Goal: Information Seeking & Learning: Understand process/instructions

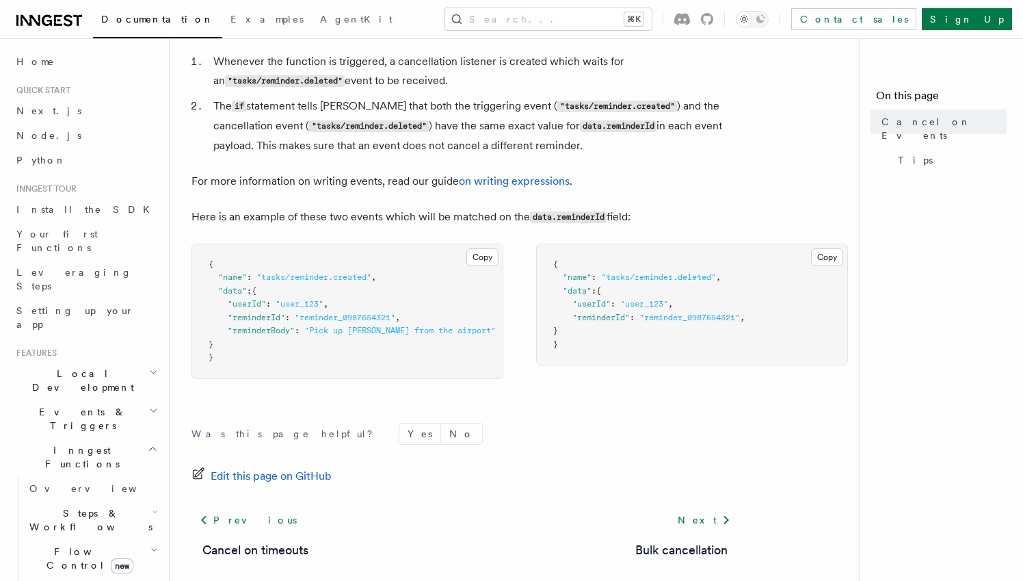
scroll to position [806, 0]
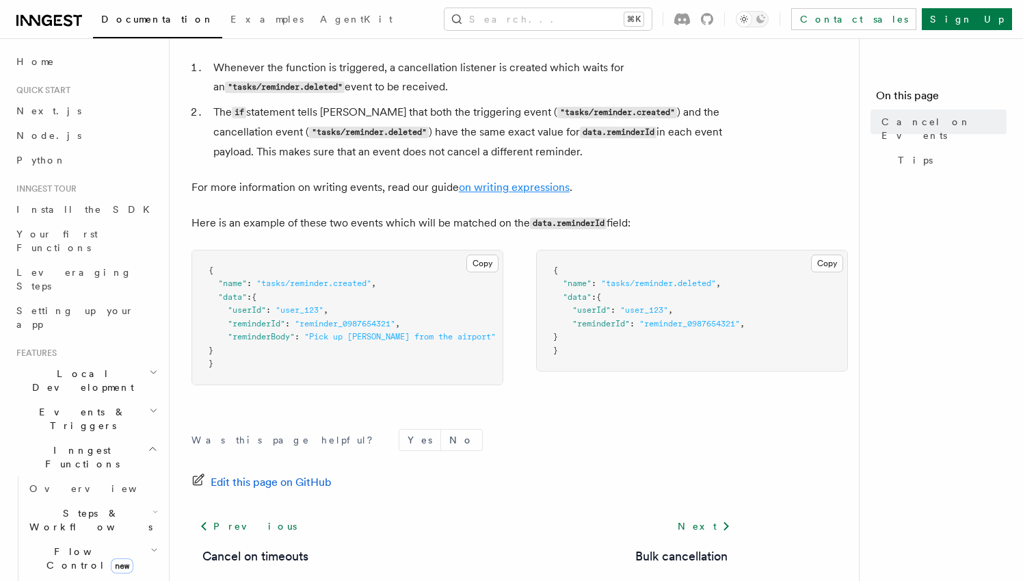
click at [501, 194] on link "on writing expressions" at bounding box center [514, 187] width 111 height 13
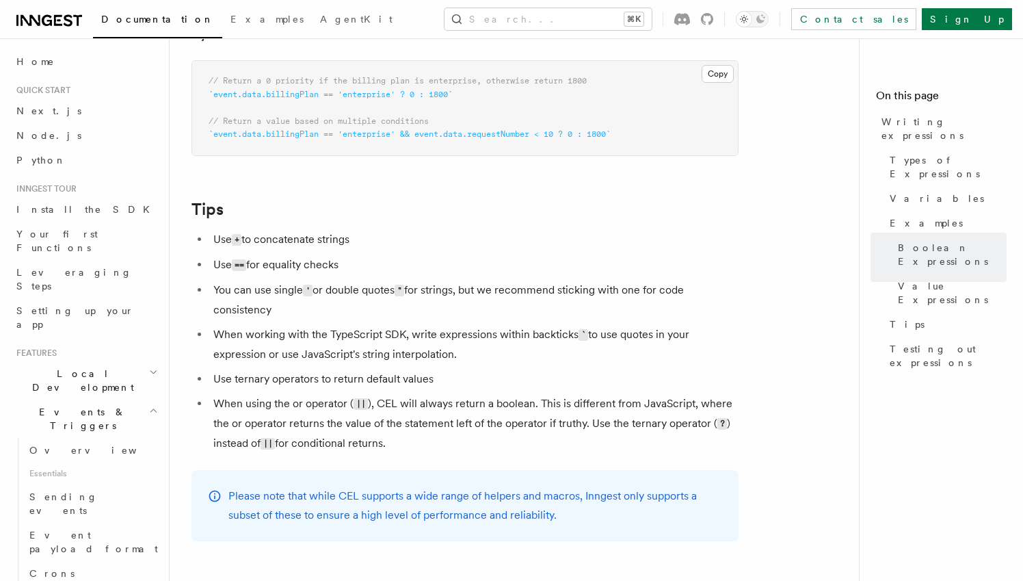
scroll to position [1238, 0]
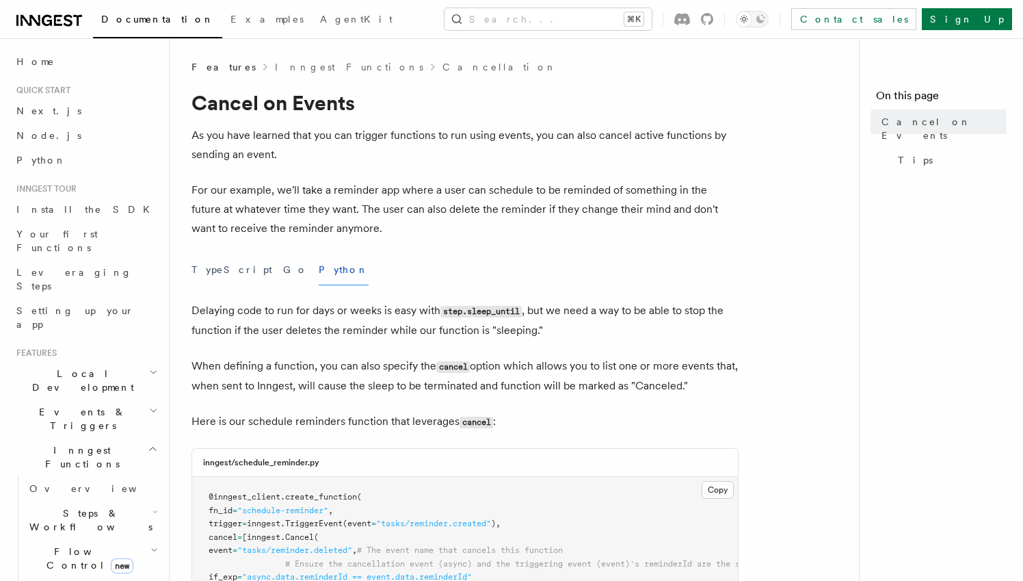
click at [443, 61] on link "Cancellation" at bounding box center [500, 67] width 115 height 14
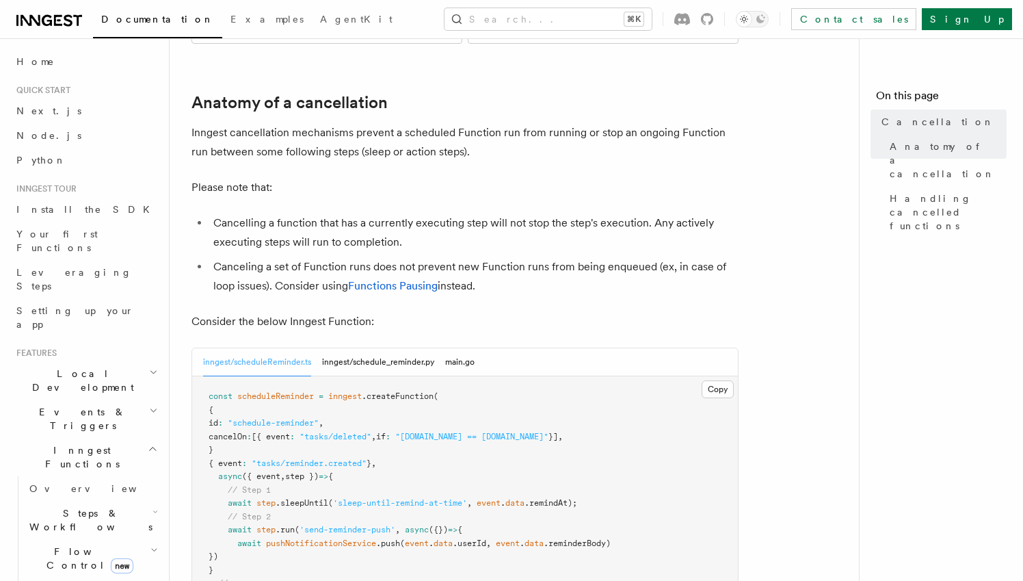
scroll to position [454, 0]
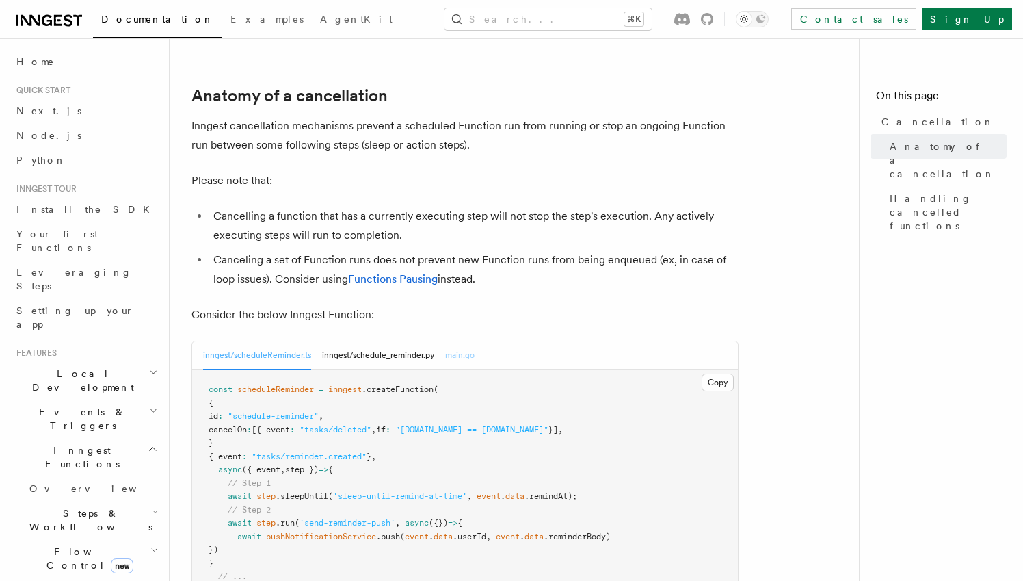
click at [474, 341] on button "main.go" at bounding box center [459, 355] width 29 height 28
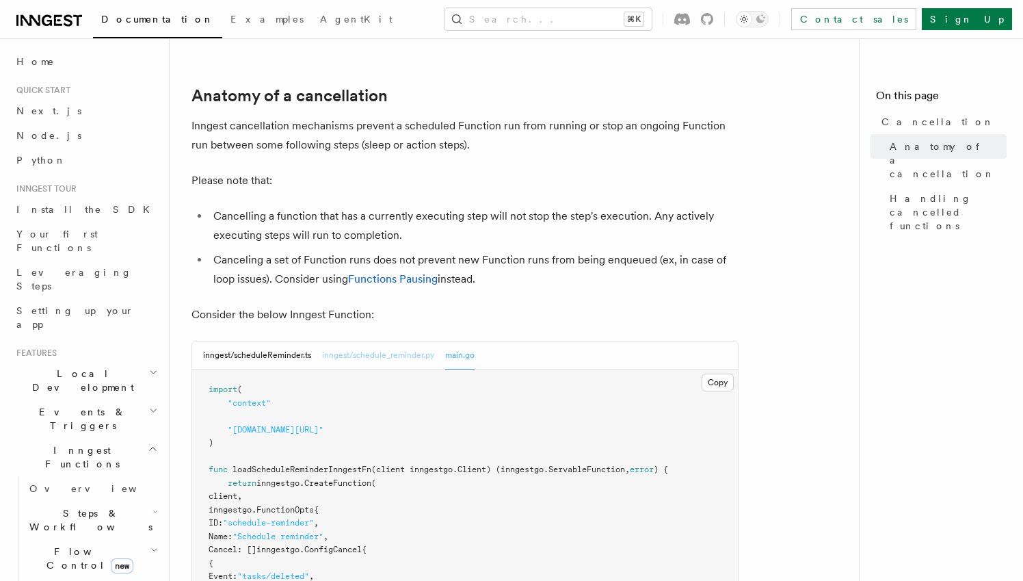
click at [379, 341] on button "inngest/schedule_reminder.py" at bounding box center [378, 355] width 112 height 28
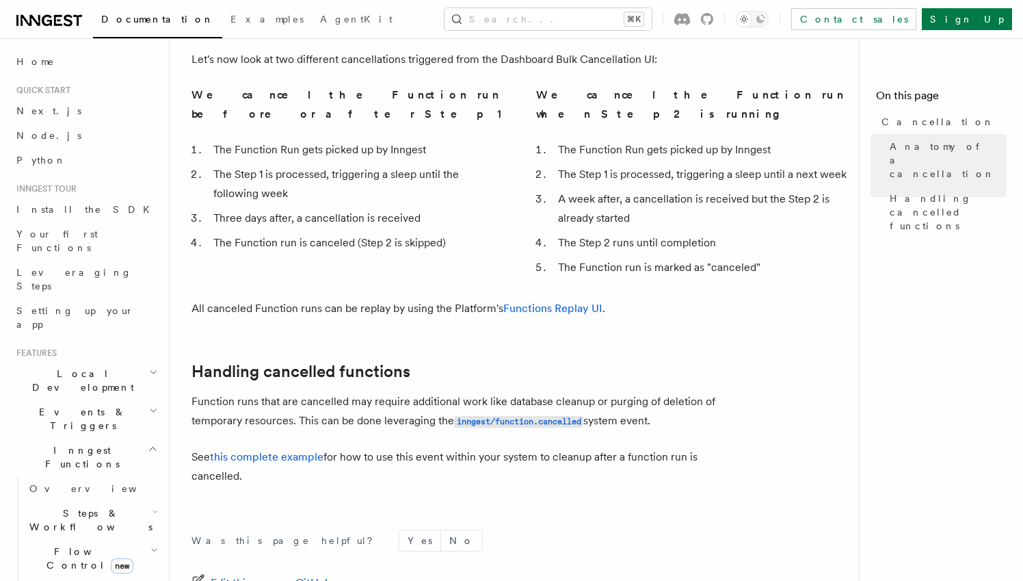
scroll to position [1118, 0]
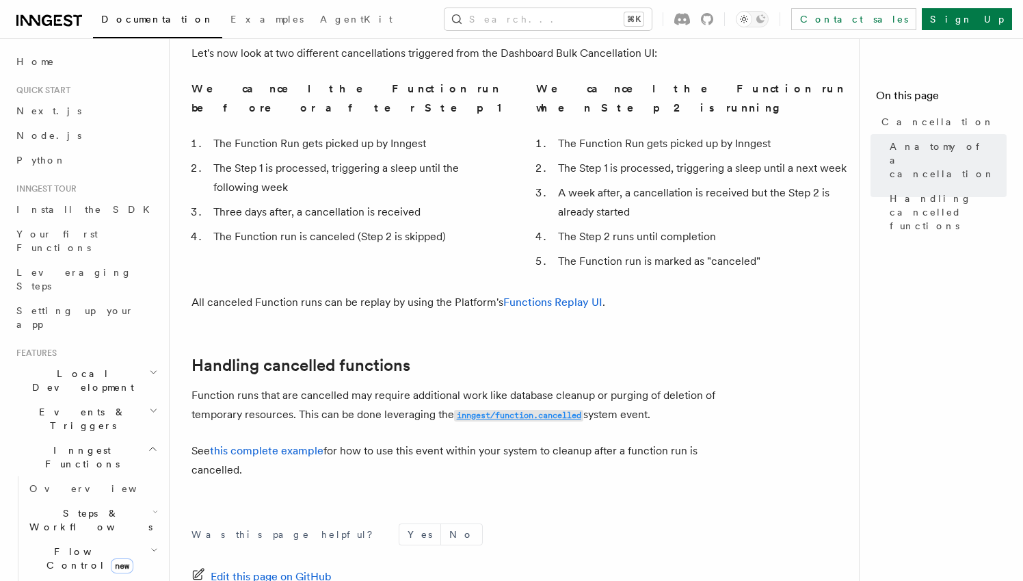
click at [493, 410] on code "inngest/function.cancelled" at bounding box center [518, 416] width 129 height 12
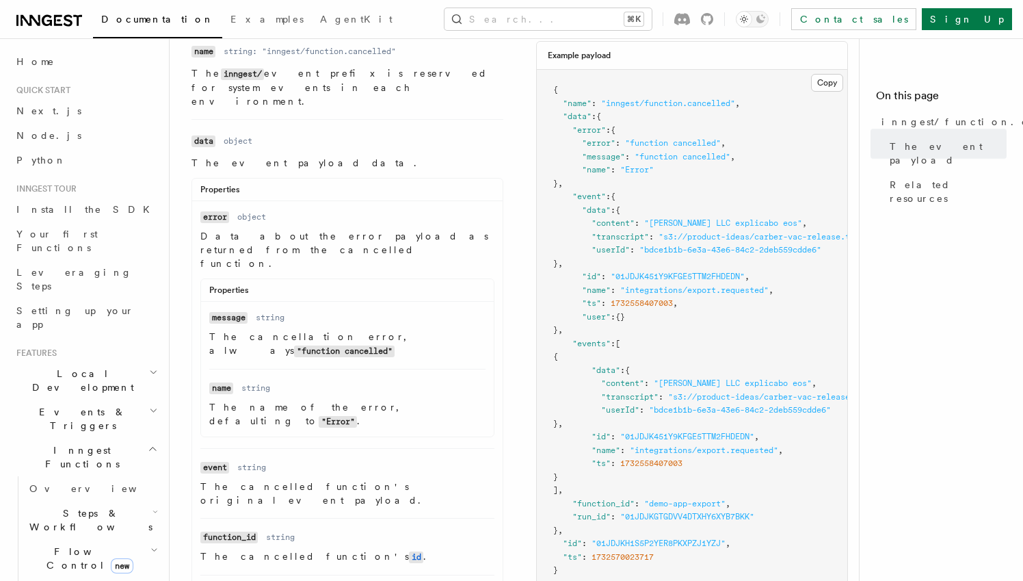
scroll to position [367, 0]
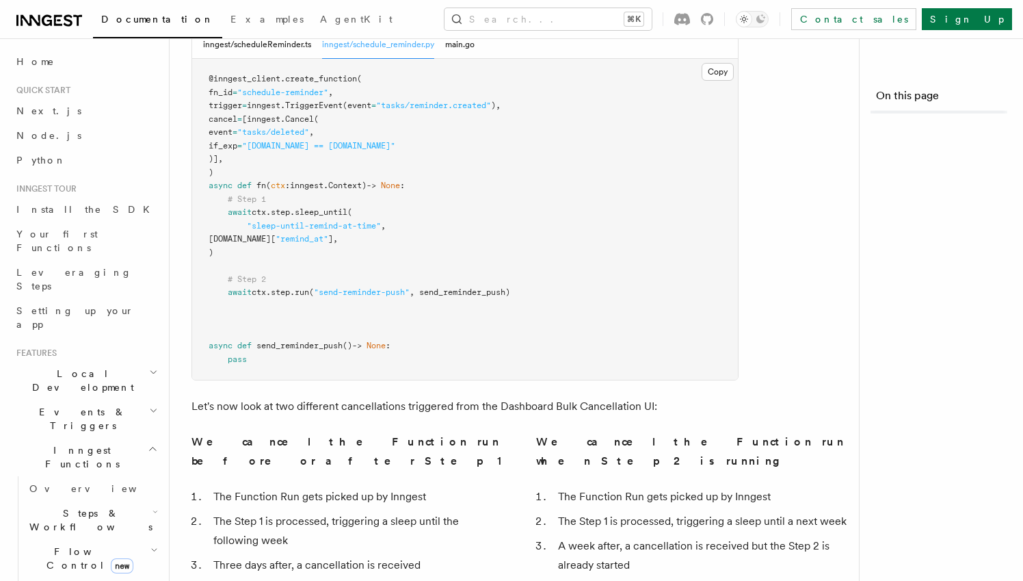
scroll to position [1118, 0]
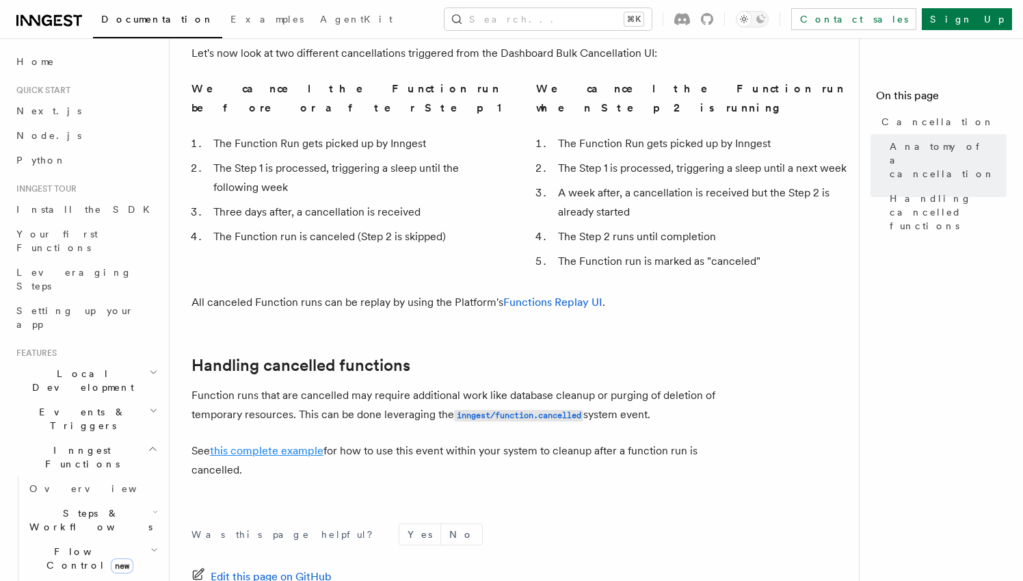
click at [266, 444] on link "this complete example" at bounding box center [267, 450] width 114 height 13
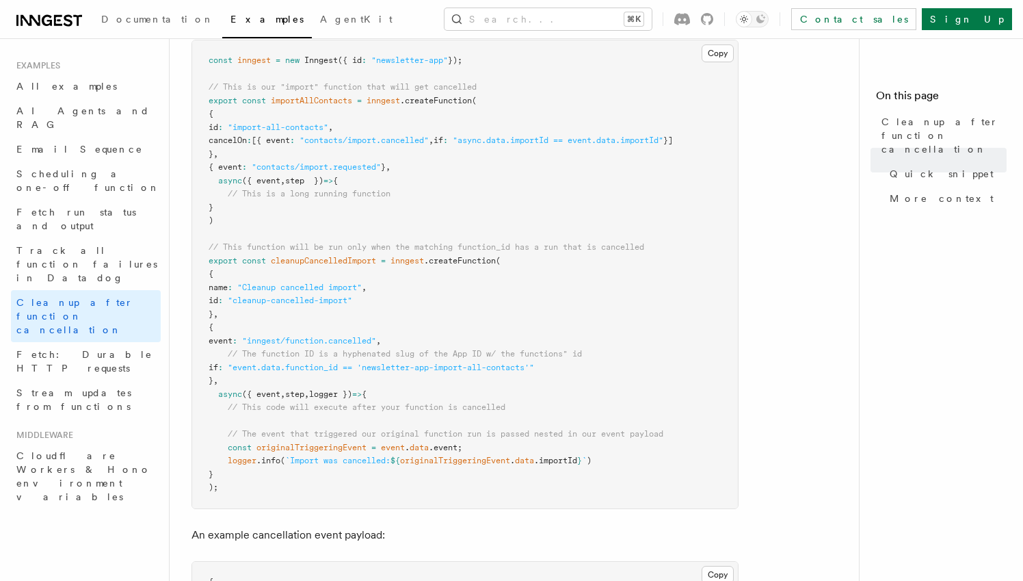
scroll to position [328, 0]
